Goal: Use online tool/utility: Utilize a website feature to perform a specific function

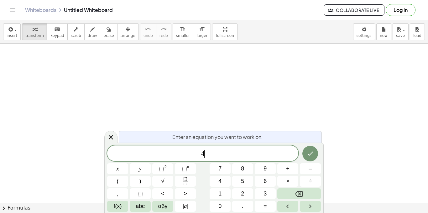
scroll to position [1, 0]
click at [207, 156] on span ")" at bounding box center [208, 153] width 4 height 9
click at [311, 151] on icon "Done" at bounding box center [310, 153] width 8 height 8
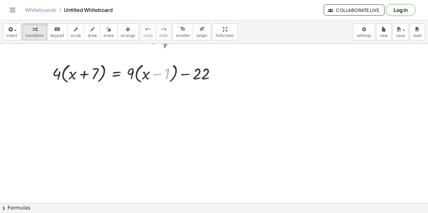
drag, startPoint x: 166, startPoint y: 75, endPoint x: 163, endPoint y: 50, distance: 25.2
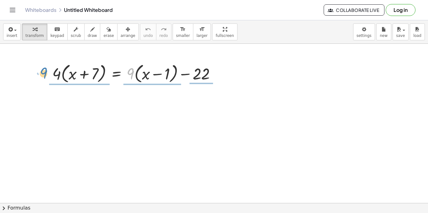
drag, startPoint x: 130, startPoint y: 75, endPoint x: 49, endPoint y: 75, distance: 81.4
click at [49, 75] on div "· 9 + · ( + x − 1 ) · 4 · ( + x + 7 ) = + · 9 · ( + x − 1 ) − 22" at bounding box center [134, 73] width 182 height 27
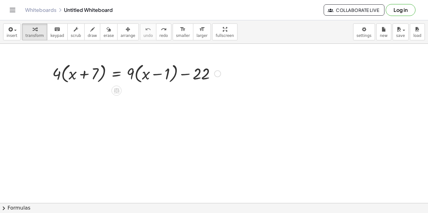
click at [91, 80] on div at bounding box center [136, 73] width 174 height 24
click at [66, 82] on div at bounding box center [136, 73] width 174 height 24
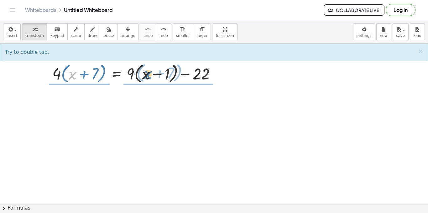
drag, startPoint x: 71, startPoint y: 75, endPoint x: 145, endPoint y: 75, distance: 73.3
click at [145, 75] on div at bounding box center [136, 73] width 174 height 24
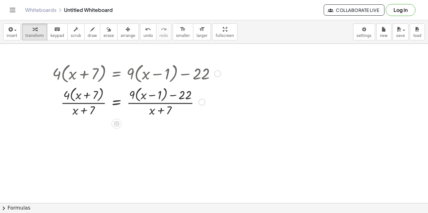
click at [89, 104] on div at bounding box center [136, 101] width 174 height 33
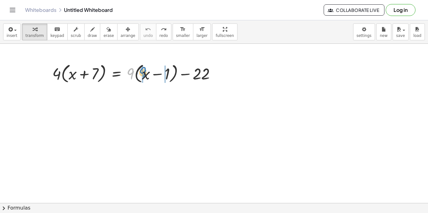
drag, startPoint x: 131, startPoint y: 75, endPoint x: 142, endPoint y: 75, distance: 11.6
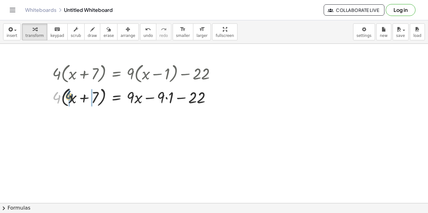
drag, startPoint x: 57, startPoint y: 99, endPoint x: 70, endPoint y: 97, distance: 12.9
click at [70, 97] on div at bounding box center [136, 97] width 174 height 24
click at [163, 99] on div at bounding box center [136, 96] width 174 height 21
click at [166, 99] on div at bounding box center [136, 96] width 174 height 21
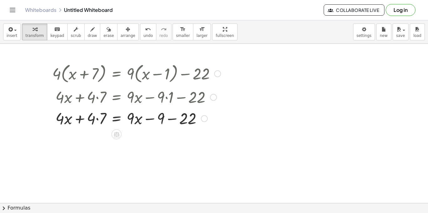
click at [98, 118] on div at bounding box center [136, 117] width 174 height 21
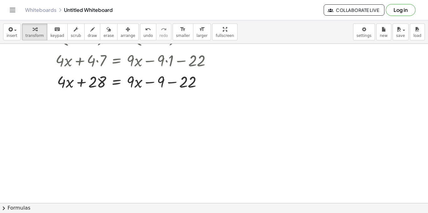
scroll to position [25, 0]
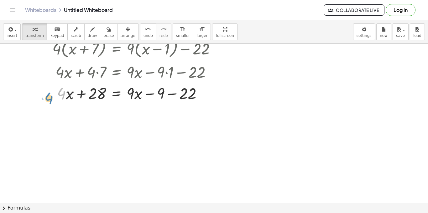
drag, startPoint x: 60, startPoint y: 94, endPoint x: 49, endPoint y: 96, distance: 11.8
click at [49, 96] on div "· 4 · ( + x + 7 ) = + · 9 · ( + x − 1 ) − 22 · 4 · ( + x + 7 ) = + · 9 · x − · …" at bounding box center [134, 70] width 182 height 70
click at [174, 96] on div at bounding box center [136, 92] width 174 height 21
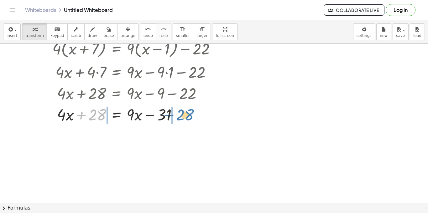
drag, startPoint x: 103, startPoint y: 110, endPoint x: 192, endPoint y: 110, distance: 88.6
click at [192, 110] on div at bounding box center [136, 114] width 174 height 21
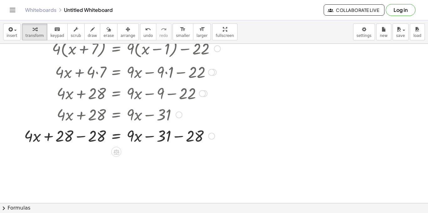
click at [180, 137] on div at bounding box center [122, 135] width 203 height 21
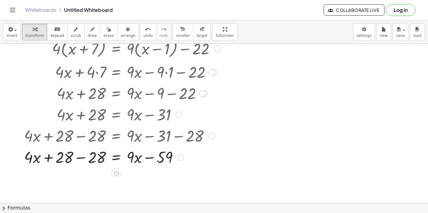
click at [81, 161] on div at bounding box center [122, 156] width 203 height 21
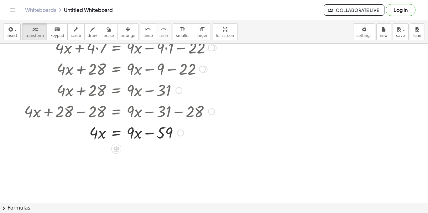
scroll to position [50, 0]
drag, startPoint x: 95, startPoint y: 131, endPoint x: 99, endPoint y: 133, distance: 4.2
click at [99, 133] on div at bounding box center [122, 131] width 203 height 21
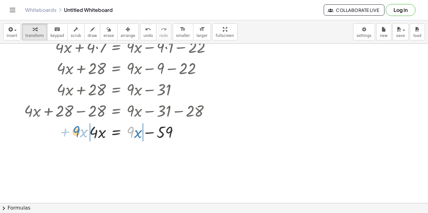
drag, startPoint x: 131, startPoint y: 128, endPoint x: 77, endPoint y: 128, distance: 54.2
click at [77, 128] on div at bounding box center [122, 131] width 203 height 21
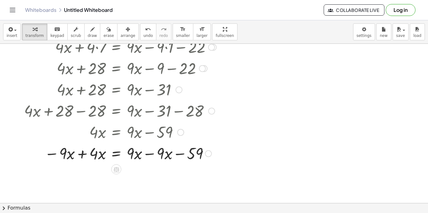
click at [84, 152] on div at bounding box center [122, 152] width 203 height 21
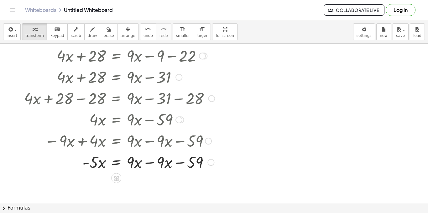
scroll to position [88, 0]
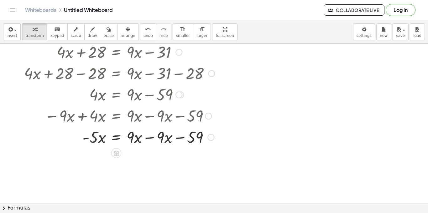
click at [147, 135] on div at bounding box center [122, 136] width 203 height 21
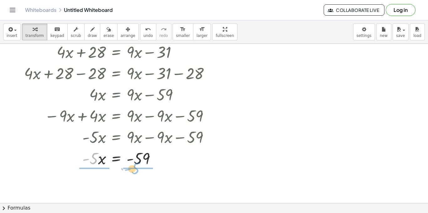
drag, startPoint x: 95, startPoint y: 155, endPoint x: 140, endPoint y: 166, distance: 46.0
click at [140, 166] on div at bounding box center [122, 158] width 203 height 21
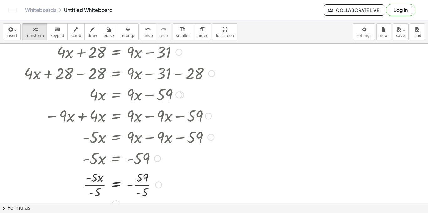
click at [97, 192] on div at bounding box center [122, 184] width 203 height 31
click at [141, 187] on div at bounding box center [122, 184] width 203 height 31
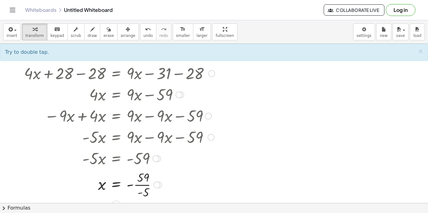
click at [141, 187] on div at bounding box center [122, 184] width 203 height 31
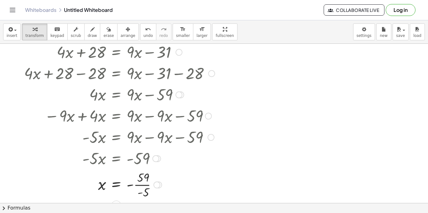
click at [141, 187] on div at bounding box center [122, 184] width 203 height 31
click at [141, 187] on div at bounding box center [122, 184] width 203 height 21
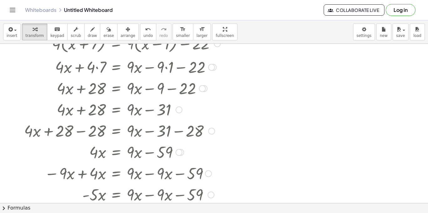
scroll to position [0, 0]
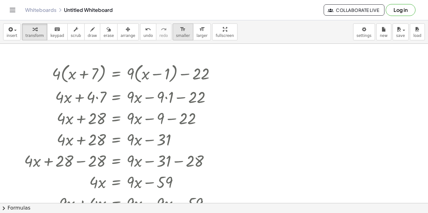
click at [180, 28] on icon "format_size" at bounding box center [183, 30] width 6 height 8
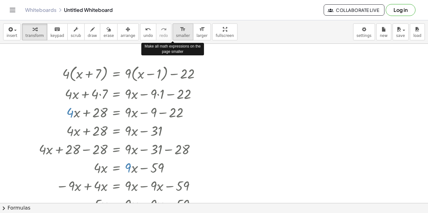
click at [180, 28] on icon "format_size" at bounding box center [183, 30] width 6 height 8
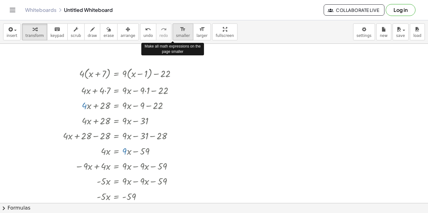
click at [180, 28] on icon "format_size" at bounding box center [183, 30] width 6 height 8
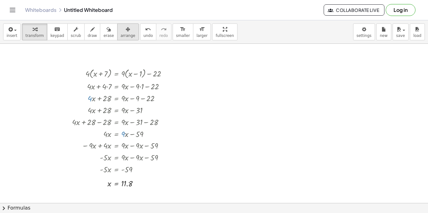
click at [125, 26] on div "button" at bounding box center [128, 29] width 15 height 8
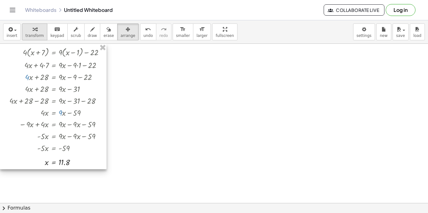
drag, startPoint x: 134, startPoint y: 75, endPoint x: 38, endPoint y: 34, distance: 104.2
click at [38, 34] on div "insert select one: Math Expression Function Text Youtube Video Graphing Geometr…" at bounding box center [214, 116] width 428 height 193
click at [36, 32] on div "button" at bounding box center [34, 29] width 18 height 8
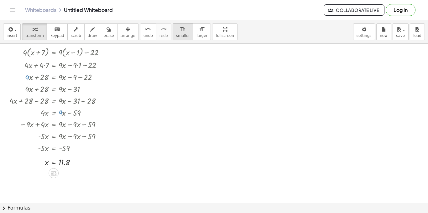
click at [173, 26] on button "format_size smaller" at bounding box center [183, 31] width 21 height 17
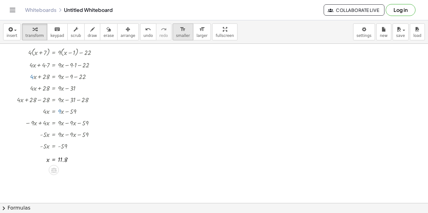
click at [173, 26] on button "format_size smaller" at bounding box center [183, 31] width 21 height 17
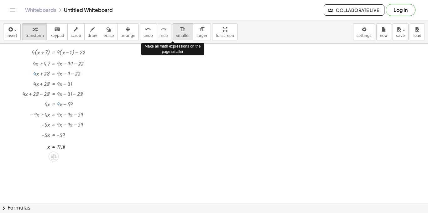
click at [173, 26] on button "format_size smaller" at bounding box center [183, 31] width 21 height 17
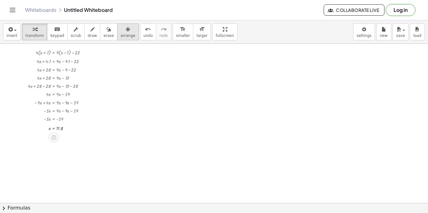
click at [122, 30] on div "button" at bounding box center [128, 29] width 15 height 8
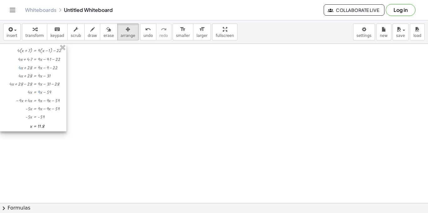
drag, startPoint x: 72, startPoint y: 88, endPoint x: 41, endPoint y: 73, distance: 34.6
click at [41, 73] on div at bounding box center [33, 88] width 66 height 88
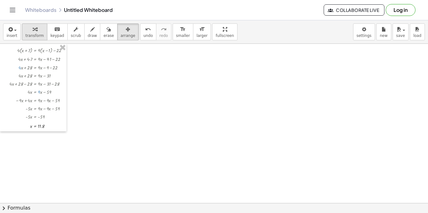
click at [34, 36] on span "transform" at bounding box center [34, 36] width 18 height 4
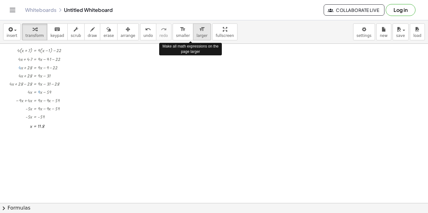
click at [199, 29] on icon "format_size" at bounding box center [202, 30] width 6 height 8
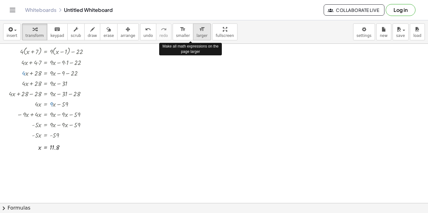
click at [199, 29] on icon "format_size" at bounding box center [202, 30] width 6 height 8
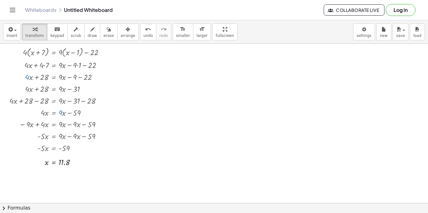
click at [148, 50] on div at bounding box center [214, 203] width 428 height 319
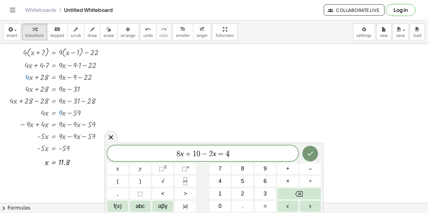
scroll to position [4, 0]
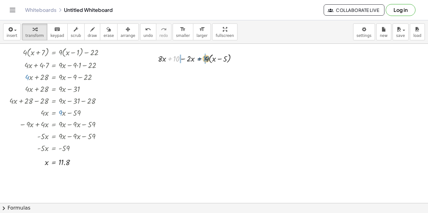
drag, startPoint x: 175, startPoint y: 60, endPoint x: 205, endPoint y: 60, distance: 29.4
click at [220, 73] on div at bounding box center [202, 71] width 123 height 13
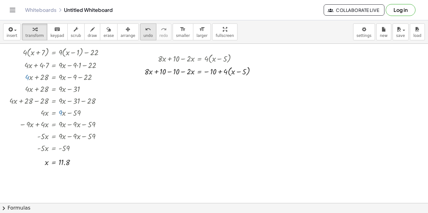
click at [143, 37] on span "undo" at bounding box center [147, 36] width 9 height 4
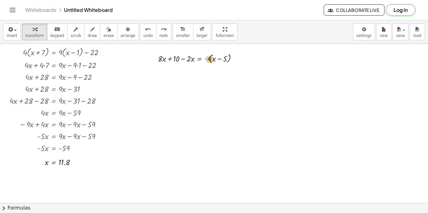
drag, startPoint x: 207, startPoint y: 59, endPoint x: 212, endPoint y: 60, distance: 4.7
click at [212, 60] on div at bounding box center [200, 58] width 90 height 13
drag, startPoint x: 207, startPoint y: 59, endPoint x: 217, endPoint y: 59, distance: 10.3
click at [217, 59] on div at bounding box center [200, 58] width 90 height 13
click at [229, 70] on div at bounding box center [200, 71] width 90 height 12
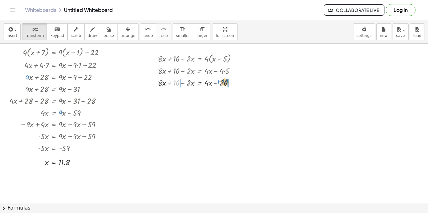
drag, startPoint x: 176, startPoint y: 83, endPoint x: 226, endPoint y: 82, distance: 49.8
click at [226, 82] on div at bounding box center [200, 82] width 90 height 12
click at [173, 94] on div at bounding box center [197, 94] width 113 height 12
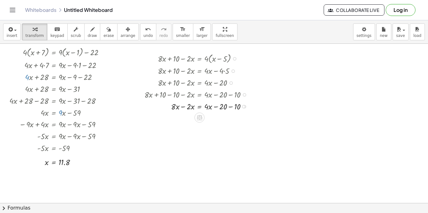
click at [185, 108] on div at bounding box center [197, 106] width 113 height 12
click at [229, 119] on div at bounding box center [197, 118] width 113 height 12
drag, startPoint x: 208, startPoint y: 130, endPoint x: 182, endPoint y: 128, distance: 26.7
click at [182, 128] on div at bounding box center [197, 130] width 113 height 12
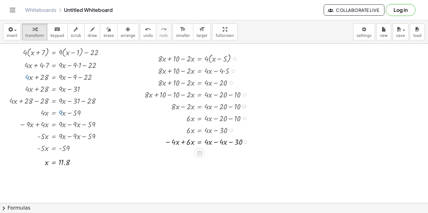
click at [183, 143] on div at bounding box center [198, 142] width 114 height 12
click at [217, 152] on div at bounding box center [198, 154] width 115 height 12
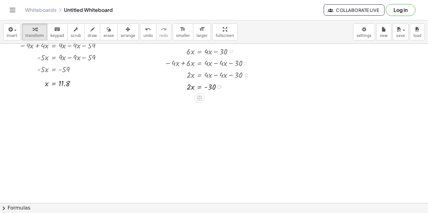
scroll to position [88, 0]
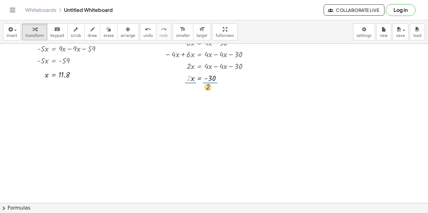
drag, startPoint x: 187, startPoint y: 77, endPoint x: 214, endPoint y: 88, distance: 28.6
click at [189, 98] on div at bounding box center [198, 92] width 115 height 17
click at [210, 109] on div at bounding box center [198, 108] width 115 height 17
click at [254, 96] on div at bounding box center [197, 92] width 120 height 17
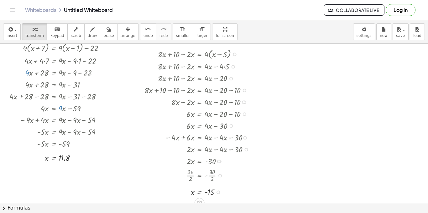
scroll to position [0, 0]
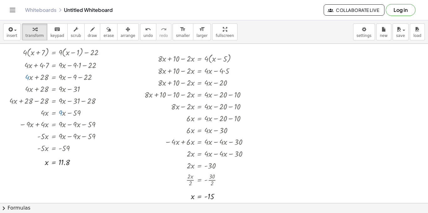
click at [314, 74] on div at bounding box center [214, 203] width 428 height 319
click at [326, 50] on div at bounding box center [214, 203] width 428 height 319
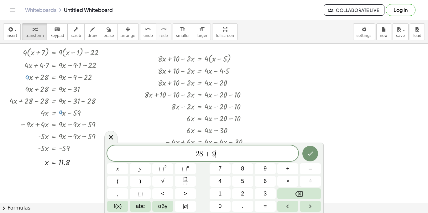
scroll to position [6, 0]
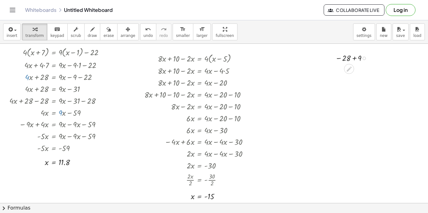
click at [354, 57] on div at bounding box center [353, 58] width 42 height 12
click at [337, 104] on div at bounding box center [214, 203] width 428 height 319
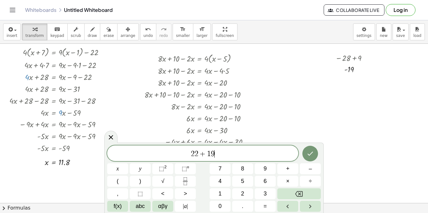
scroll to position [7, 0]
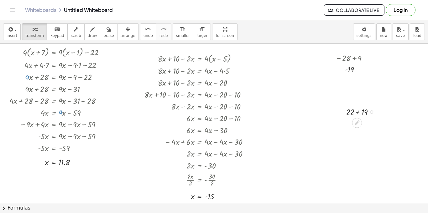
click at [357, 110] on div at bounding box center [362, 112] width 39 height 12
click at [267, 70] on div at bounding box center [214, 203] width 428 height 319
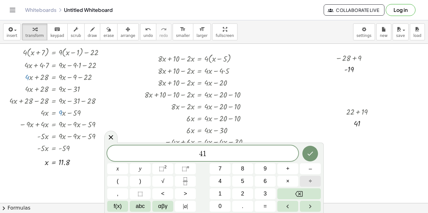
click at [309, 182] on span "÷" at bounding box center [310, 181] width 3 height 8
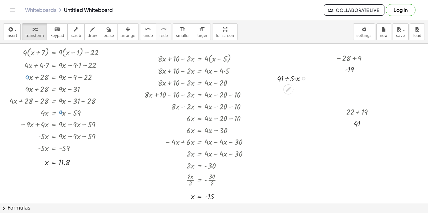
click at [287, 79] on div at bounding box center [294, 78] width 40 height 12
click at [288, 93] on div at bounding box center [294, 90] width 40 height 12
click at [121, 34] on span "arrange" at bounding box center [128, 36] width 15 height 4
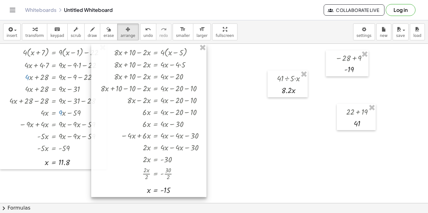
drag, startPoint x: 193, startPoint y: 102, endPoint x: 160, endPoint y: 51, distance: 60.7
click at [160, 51] on div at bounding box center [148, 120] width 115 height 153
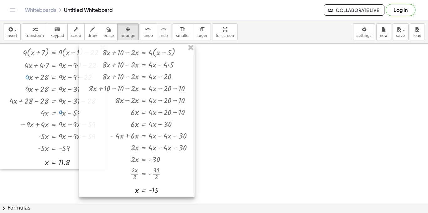
drag, startPoint x: 140, startPoint y: 80, endPoint x: 136, endPoint y: 44, distance: 35.9
click at [136, 44] on div at bounding box center [136, 120] width 115 height 153
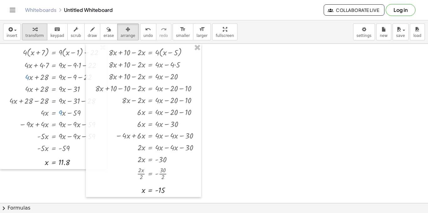
click at [43, 33] on button "transform" at bounding box center [34, 31] width 25 height 17
